Goal: Task Accomplishment & Management: Complete application form

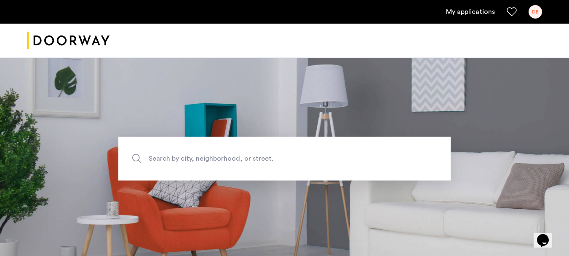
click at [482, 12] on link "My applications" at bounding box center [470, 12] width 49 height 10
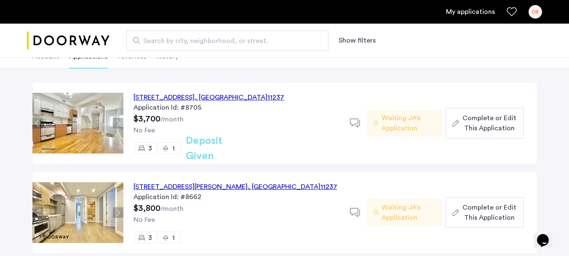
scroll to position [42, 0]
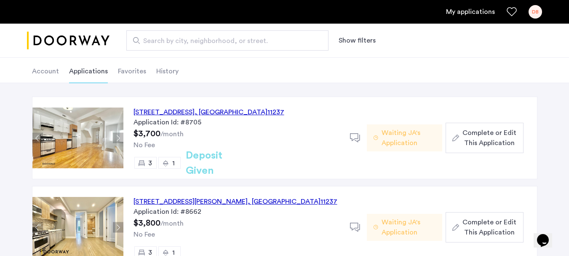
click at [496, 141] on span "Complete or Edit This Application" at bounding box center [489, 138] width 54 height 20
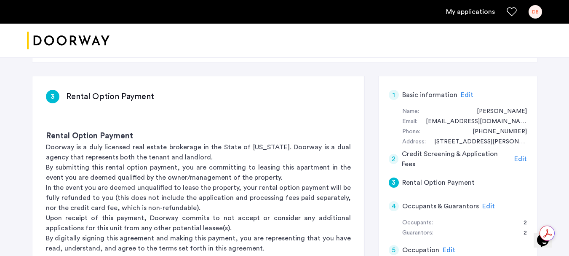
scroll to position [84, 0]
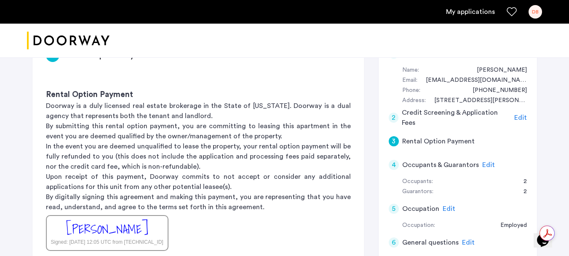
click at [520, 117] on span "Edit" at bounding box center [520, 117] width 13 height 7
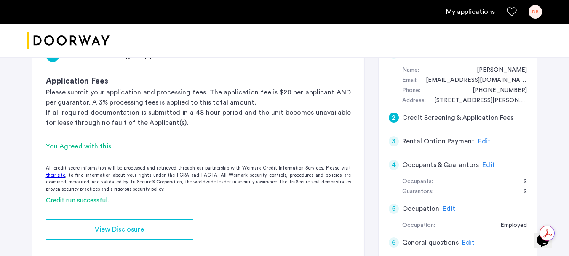
click at [478, 138] on span "Edit" at bounding box center [484, 141] width 13 height 7
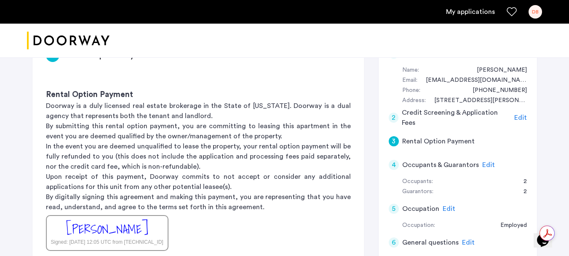
scroll to position [42, 0]
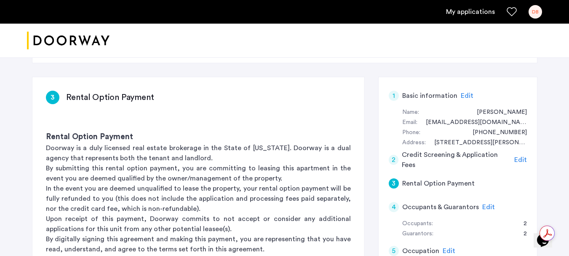
click at [519, 160] on span "Edit" at bounding box center [520, 159] width 13 height 7
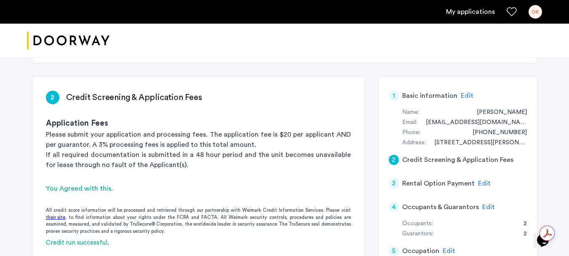
click at [482, 182] on span "Edit" at bounding box center [484, 183] width 13 height 7
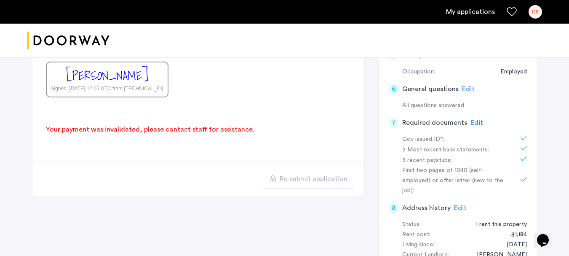
scroll to position [253, 0]
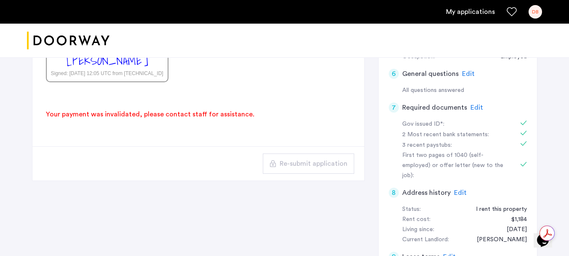
click at [460, 189] on span "Edit" at bounding box center [460, 192] width 13 height 7
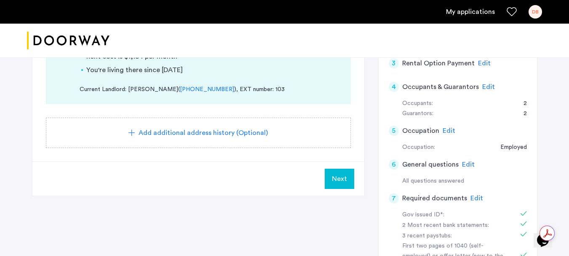
scroll to position [168, 0]
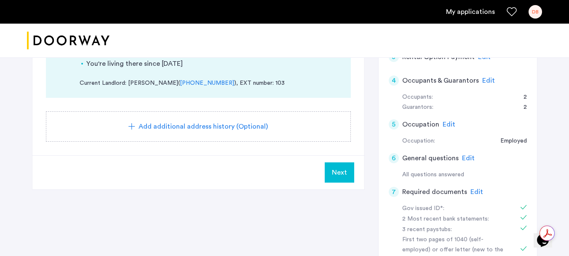
click at [342, 176] on span "Next" at bounding box center [339, 172] width 15 height 10
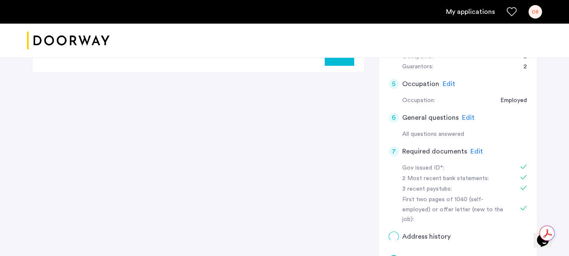
scroll to position [0, 0]
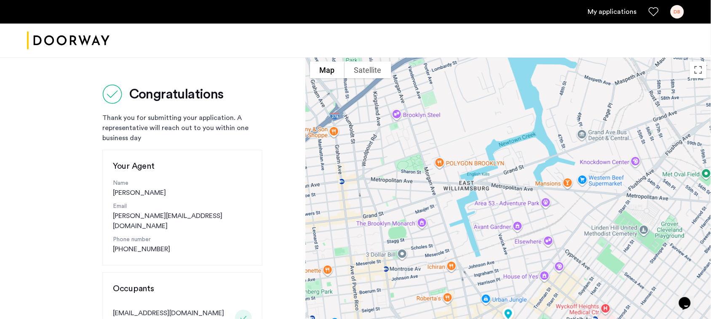
drag, startPoint x: 575, startPoint y: 2, endPoint x: 48, endPoint y: 135, distance: 542.8
click at [49, 135] on div "Congratulations Thank you for submitting your application. A representative wil…" at bounding box center [153, 325] width 306 height 536
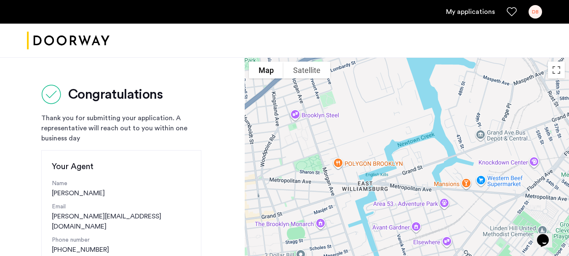
click at [462, 13] on link "My applications" at bounding box center [470, 12] width 49 height 10
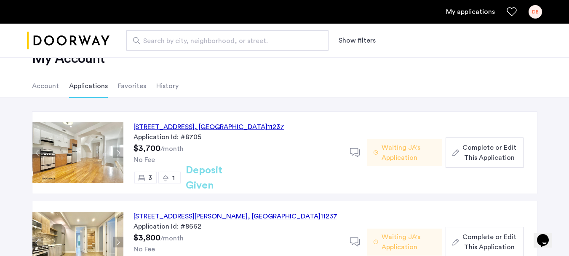
scroll to position [42, 0]
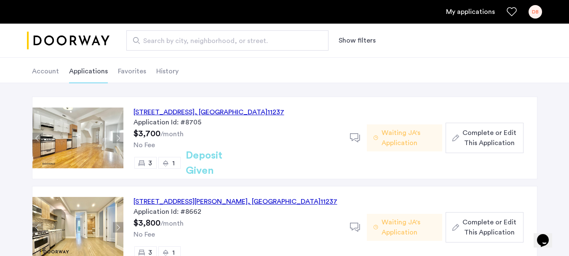
click at [466, 132] on span "Complete or Edit This Application" at bounding box center [489, 138] width 54 height 20
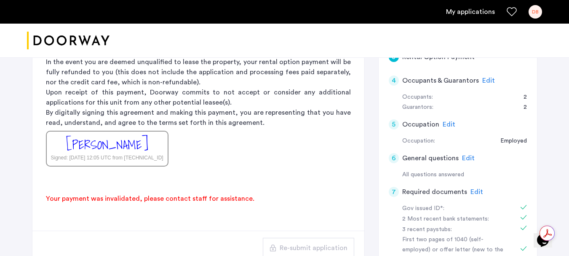
scroll to position [210, 0]
